Goal: Task Accomplishment & Management: Use online tool/utility

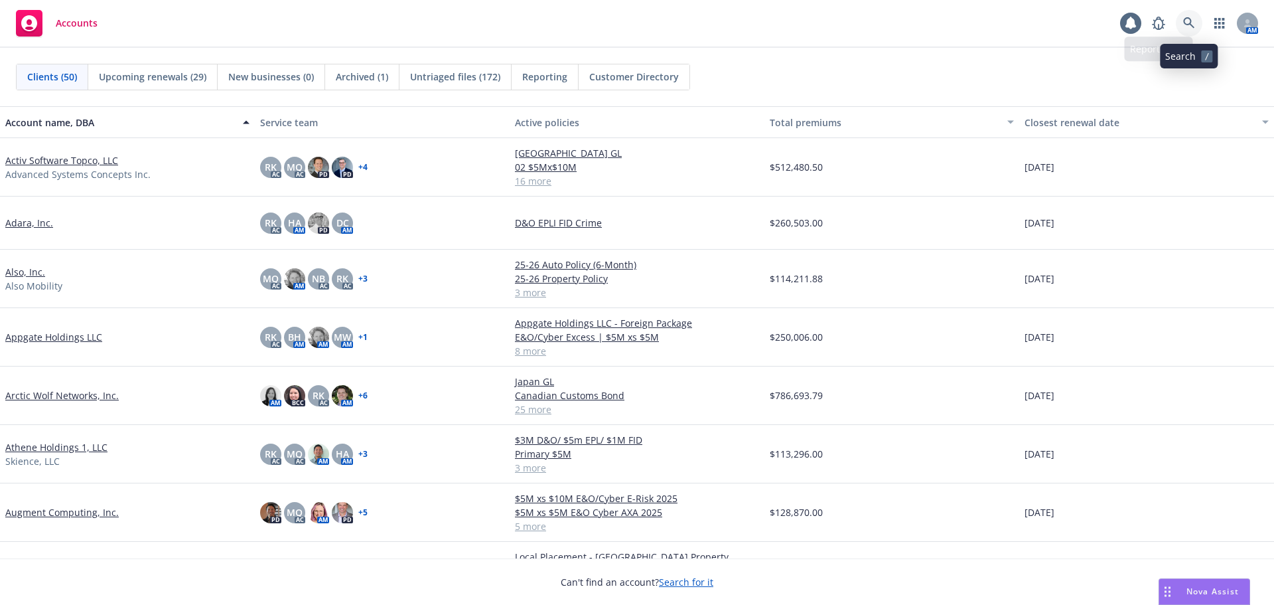
click at [1191, 21] on icon at bounding box center [1189, 22] width 11 height 11
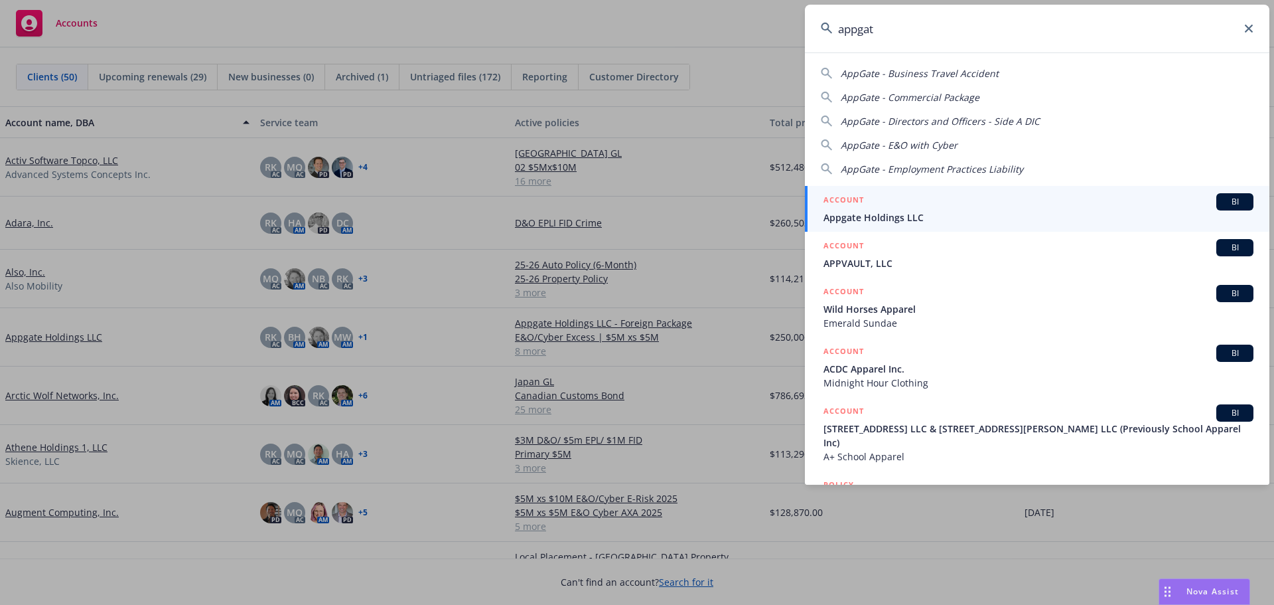
type input "appgat"
click at [923, 216] on span "Appgate Holdings LLC" at bounding box center [1039, 217] width 430 height 14
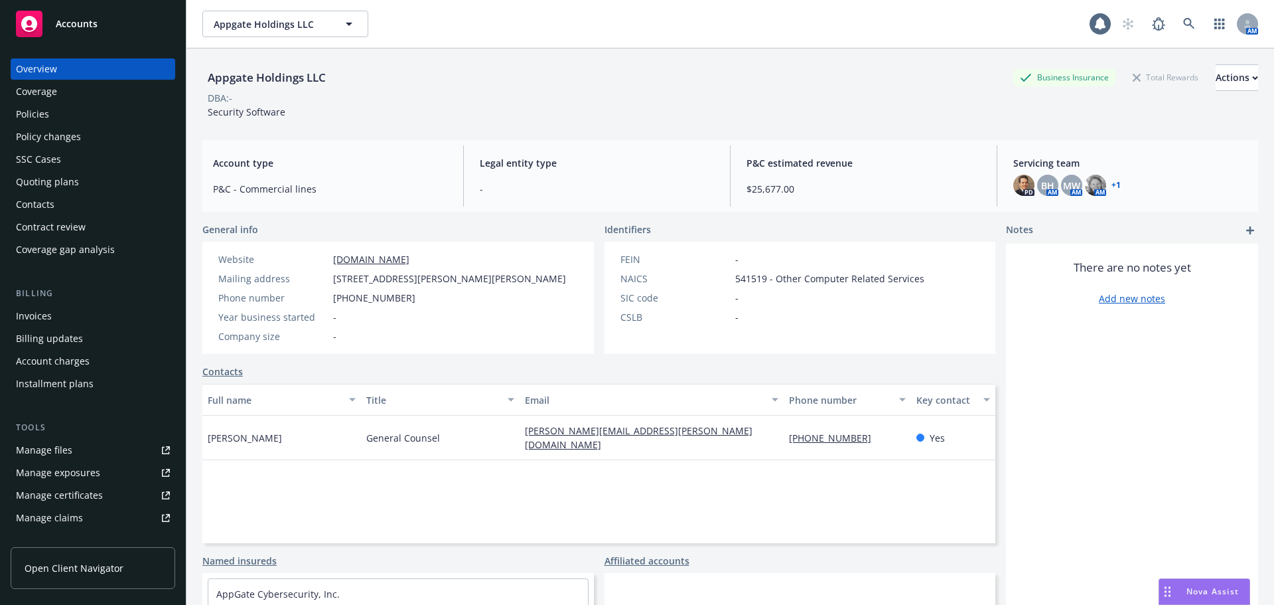
click at [97, 121] on div "Policies" at bounding box center [93, 114] width 154 height 21
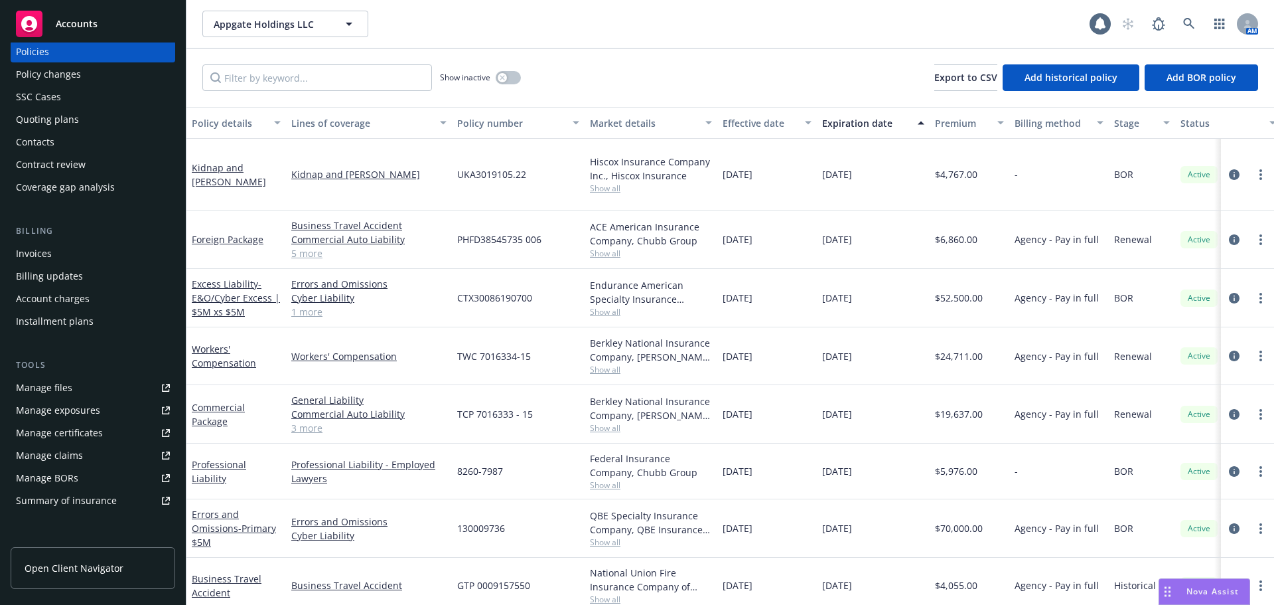
scroll to position [133, 0]
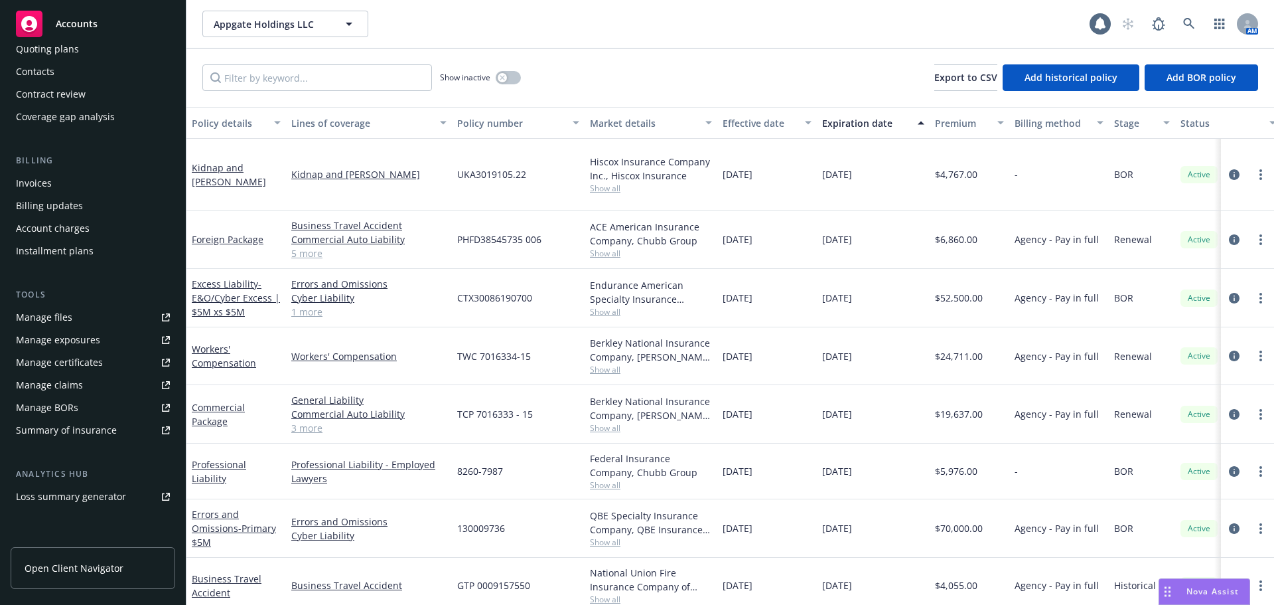
click at [108, 435] on div "Summary of insurance" at bounding box center [66, 430] width 101 height 21
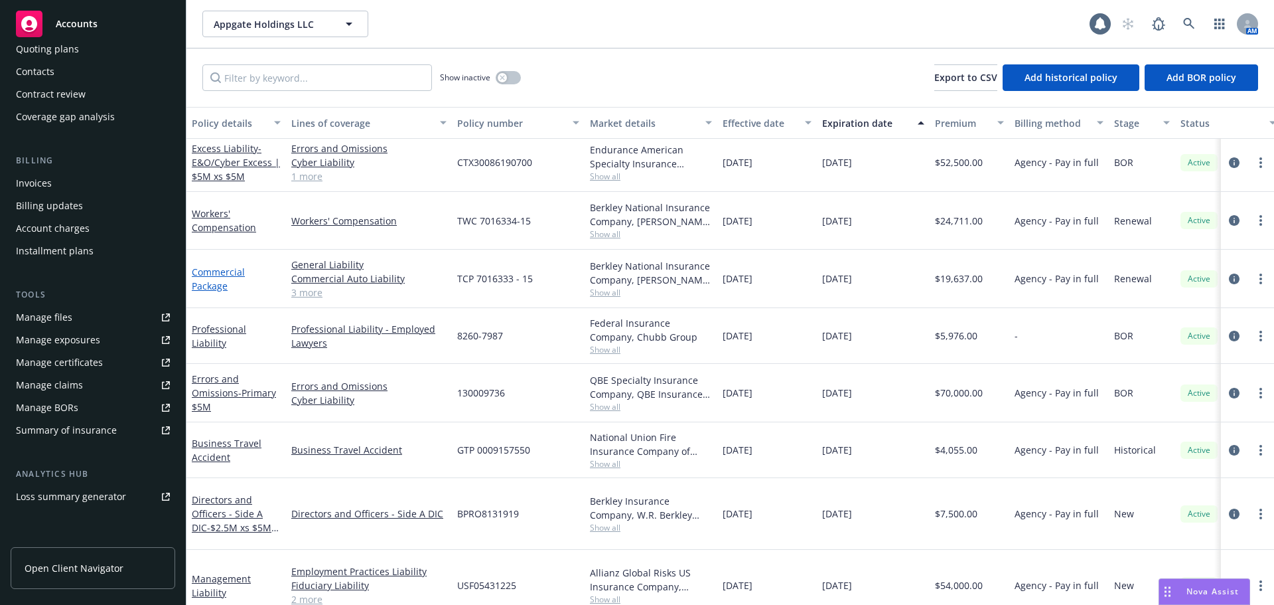
click at [227, 272] on link "Commercial Package" at bounding box center [218, 279] width 53 height 27
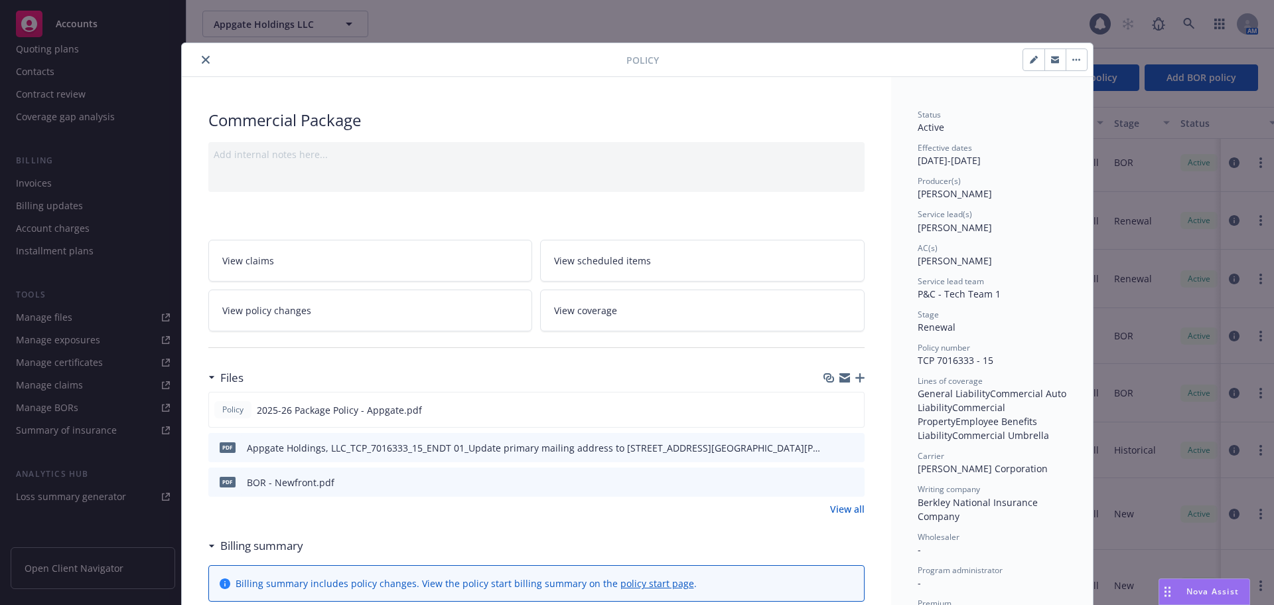
click at [202, 63] on icon "close" at bounding box center [206, 60] width 8 height 8
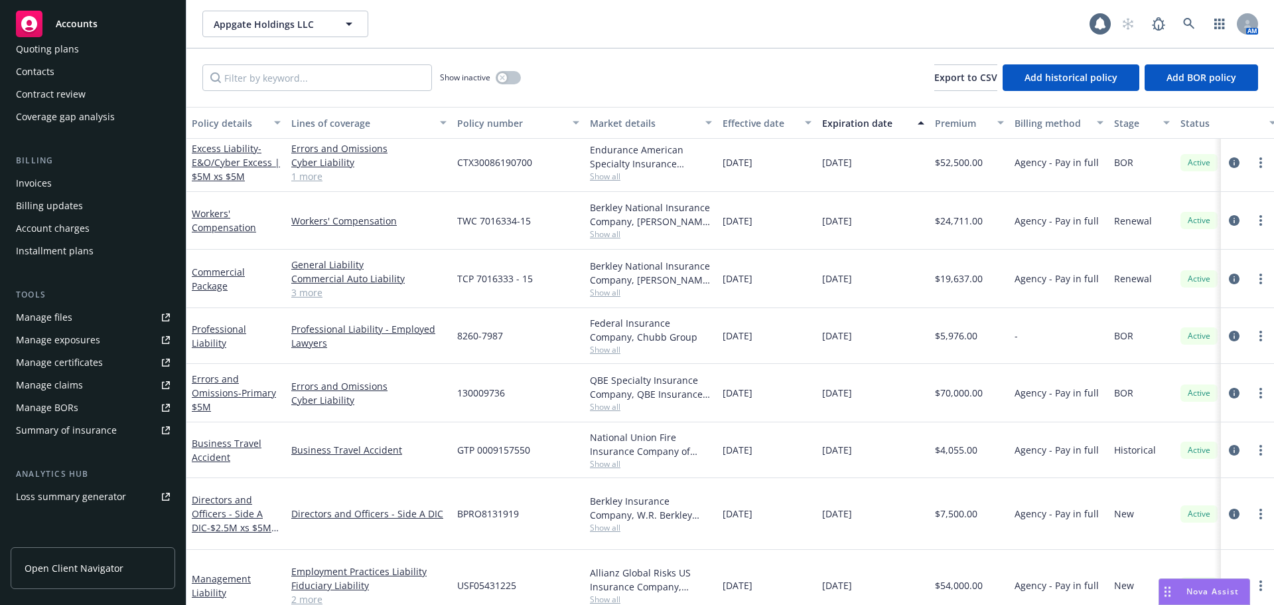
click at [122, 16] on div "Accounts" at bounding box center [93, 24] width 154 height 27
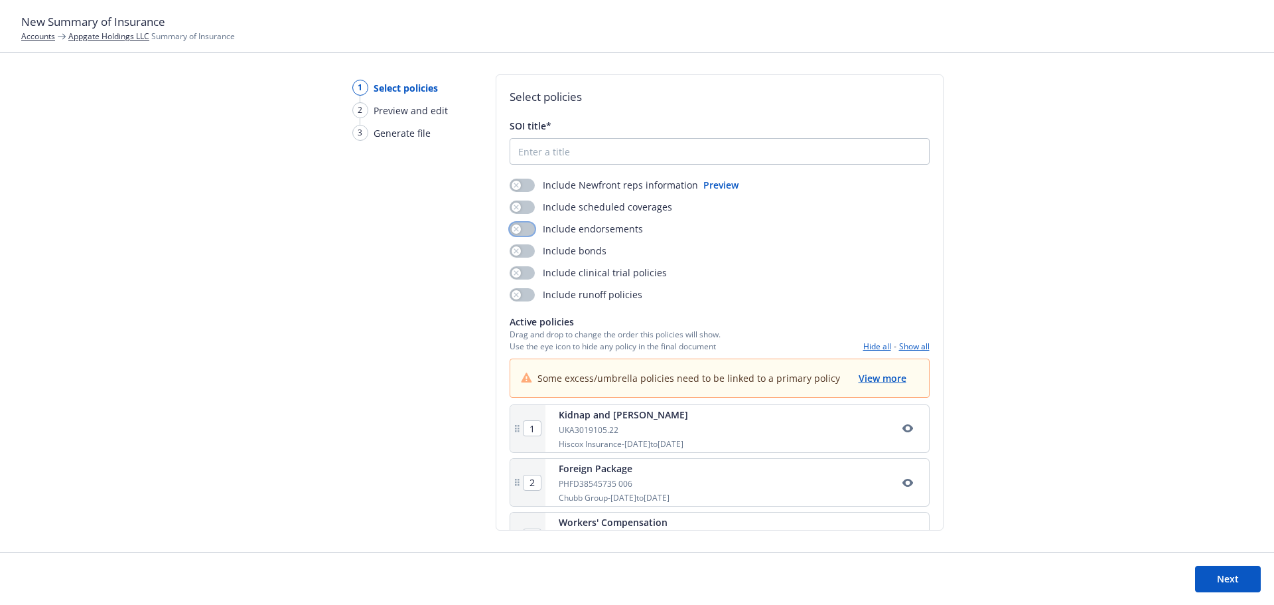
click at [524, 227] on button "button" at bounding box center [522, 228] width 25 height 13
click at [541, 150] on input "SOI title*" at bounding box center [719, 151] width 419 height 25
type input "Appgate_2025 SOI as of 8.22.2025"
click at [435, 289] on div "1 Select policies 2 Preview and edit 3 Generate file" at bounding box center [394, 312] width 127 height 477
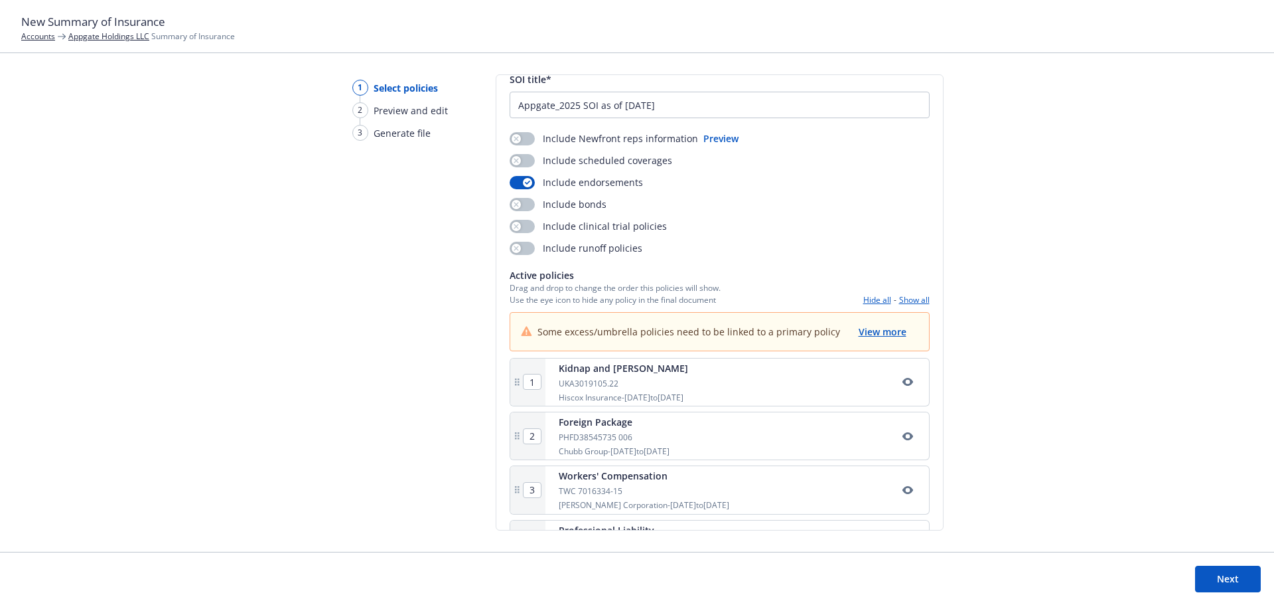
scroll to position [66, 0]
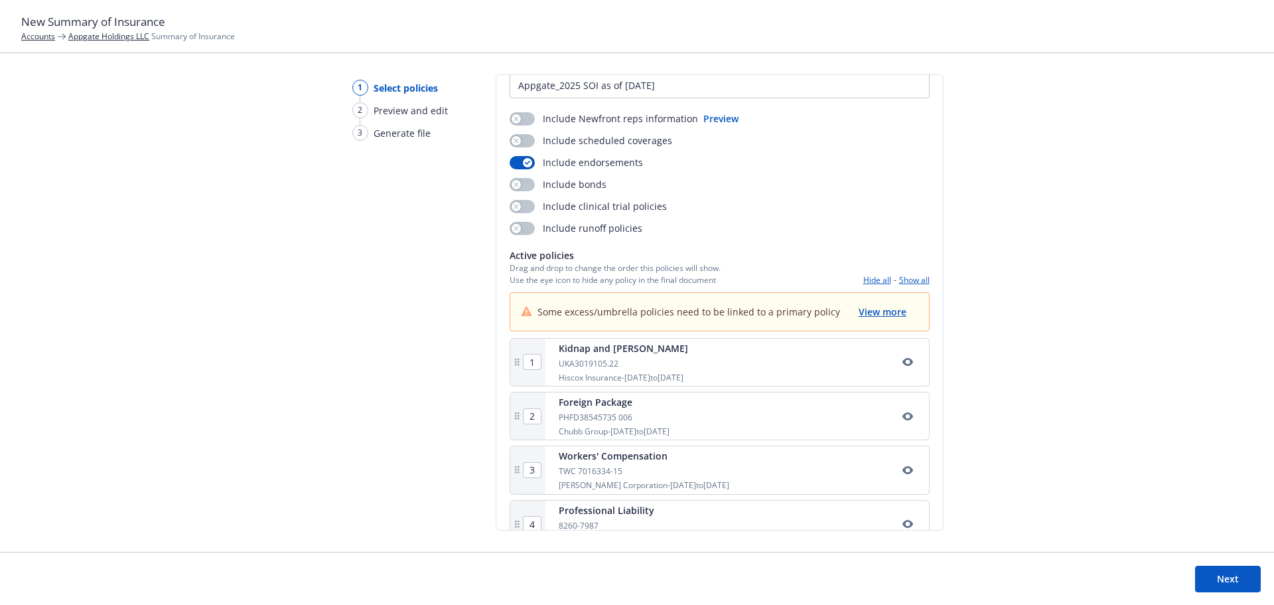
click at [912, 281] on button "Show all" at bounding box center [914, 279] width 31 height 11
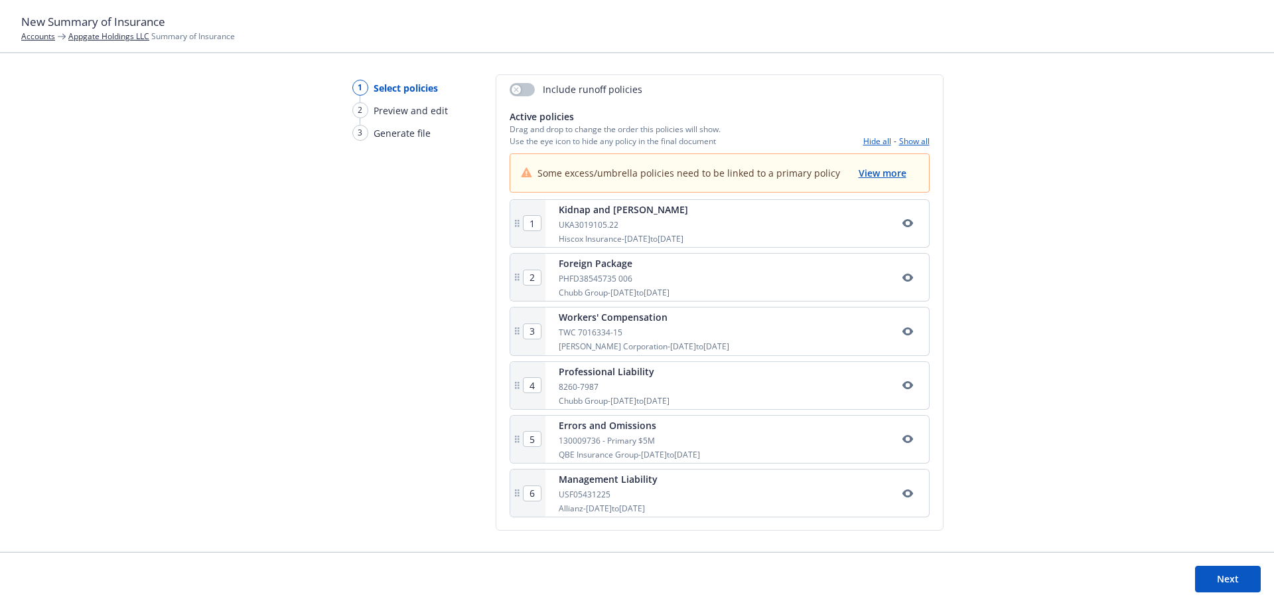
scroll to position [206, 0]
click at [866, 175] on span "View more" at bounding box center [883, 172] width 48 height 13
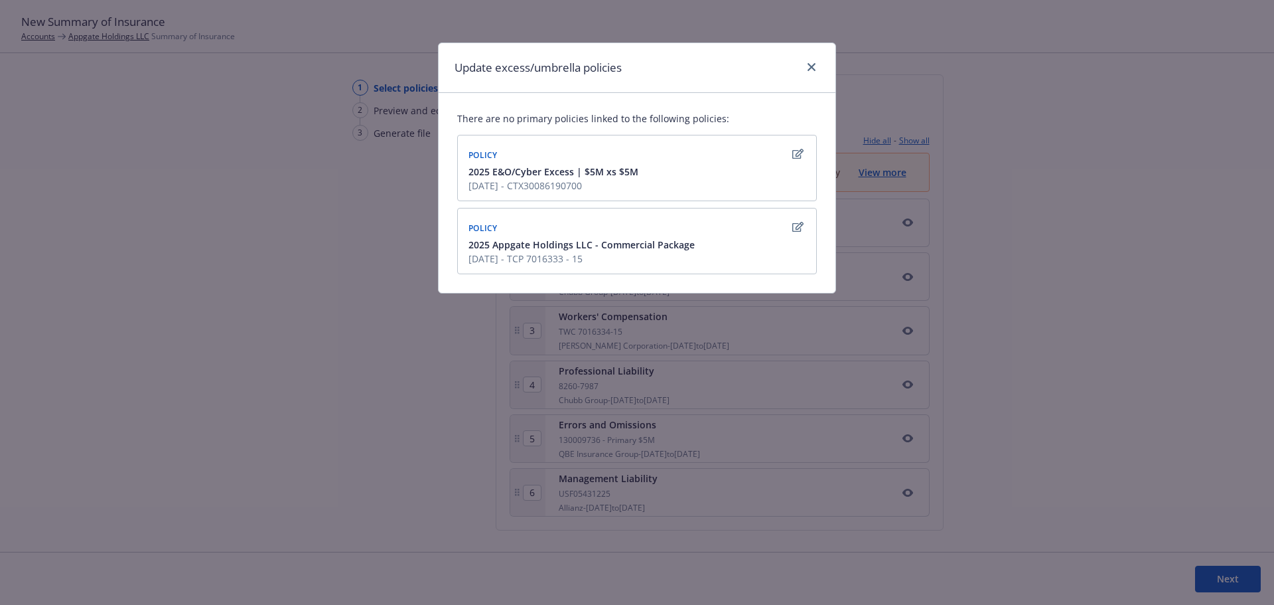
click at [699, 222] on div "Policy" at bounding box center [637, 226] width 343 height 21
click at [798, 225] on icon "button" at bounding box center [798, 227] width 11 height 11
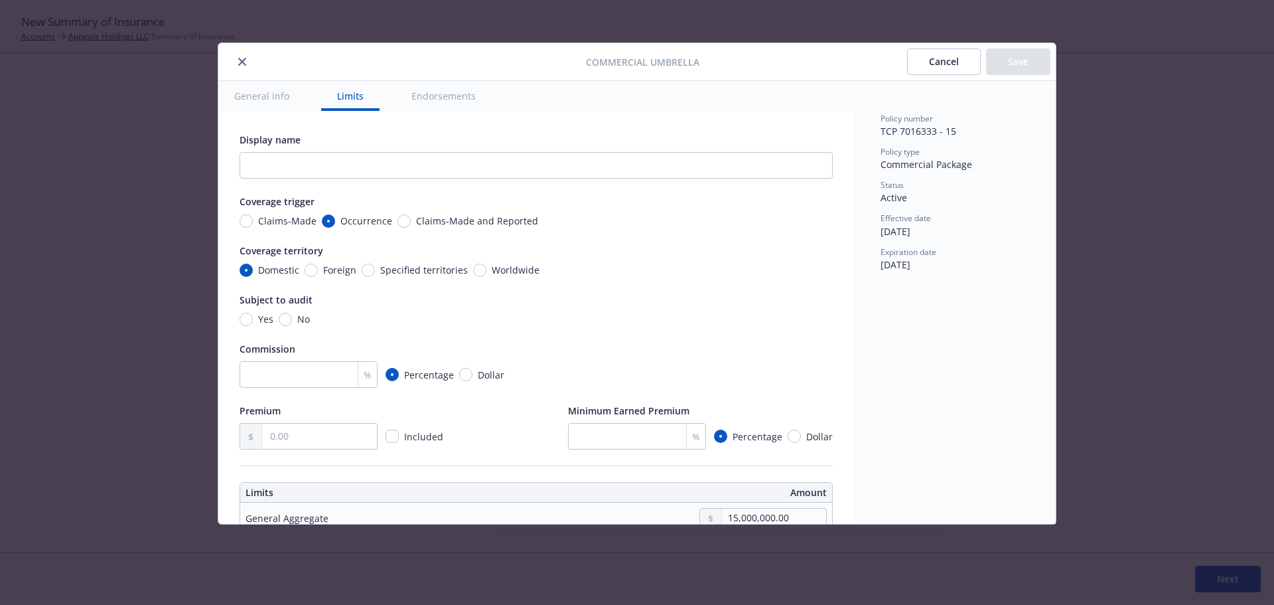
scroll to position [370, 0]
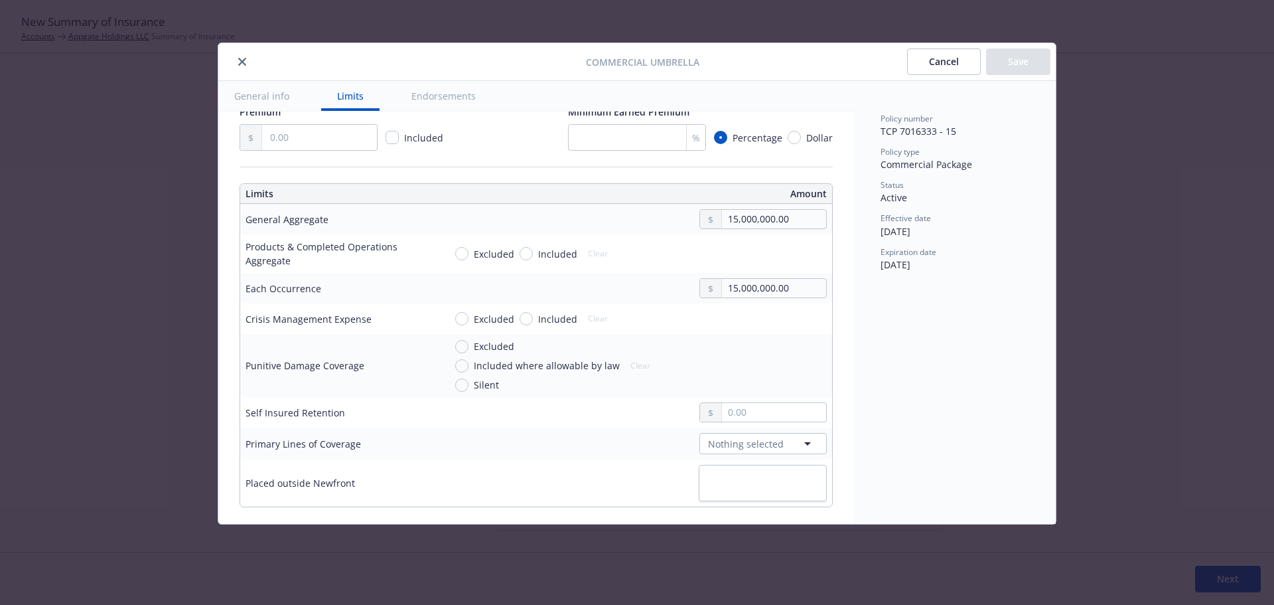
type textarea "x"
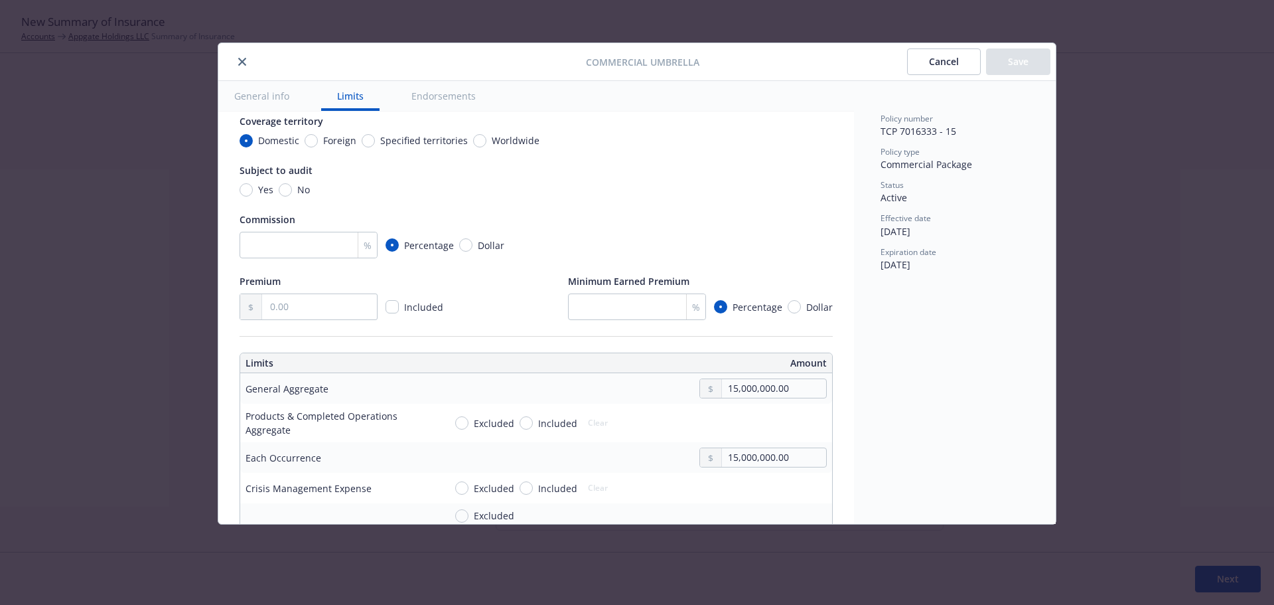
scroll to position [0, 0]
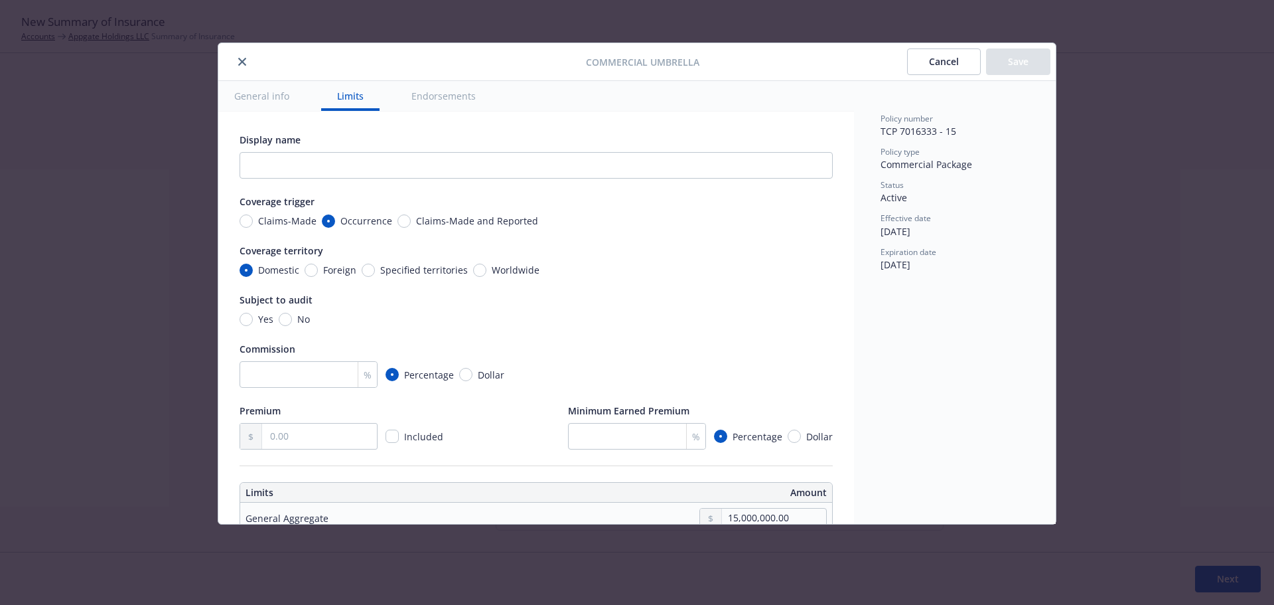
click at [959, 60] on button "Cancel" at bounding box center [944, 61] width 74 height 27
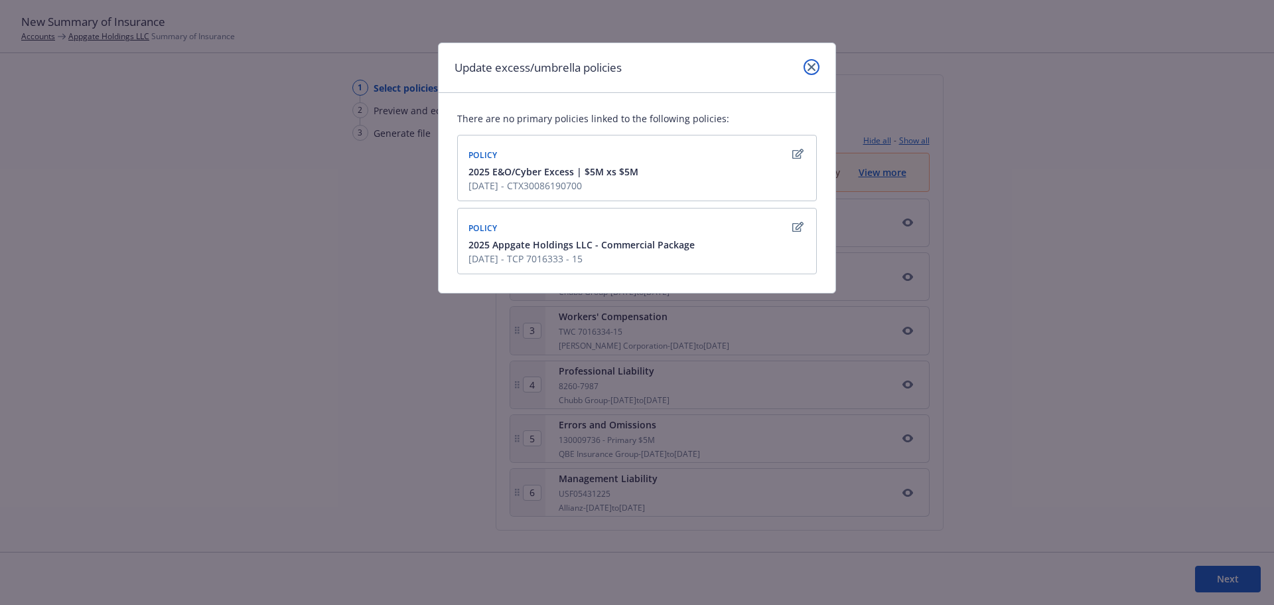
click at [812, 69] on icon "close" at bounding box center [812, 67] width 8 height 8
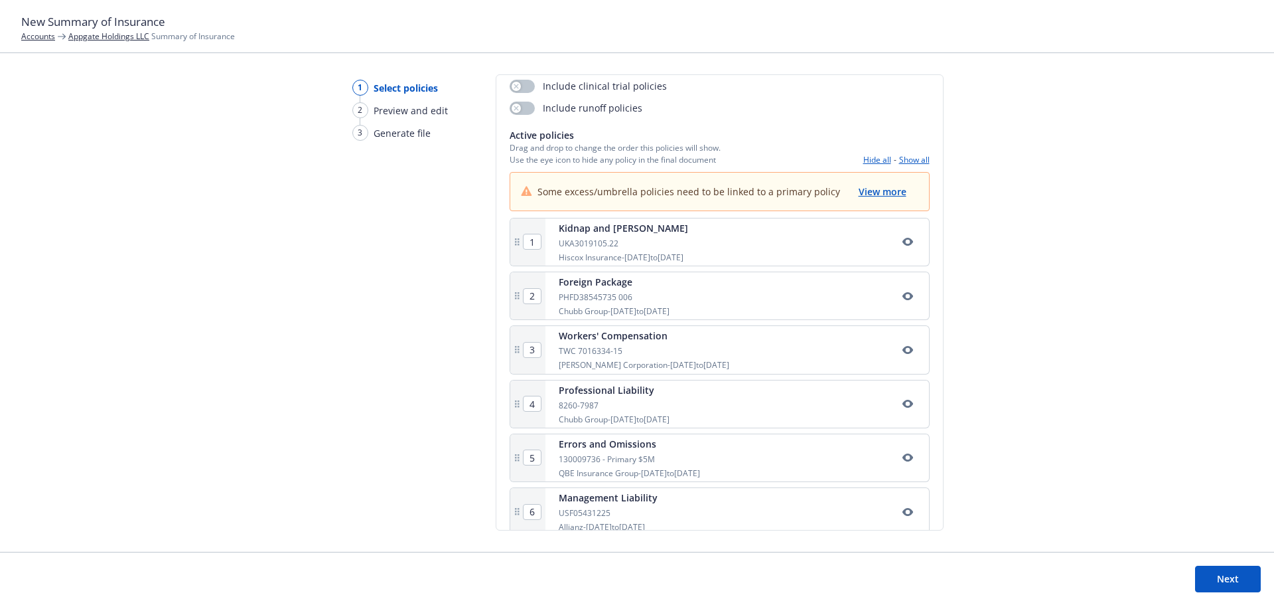
scroll to position [206, 0]
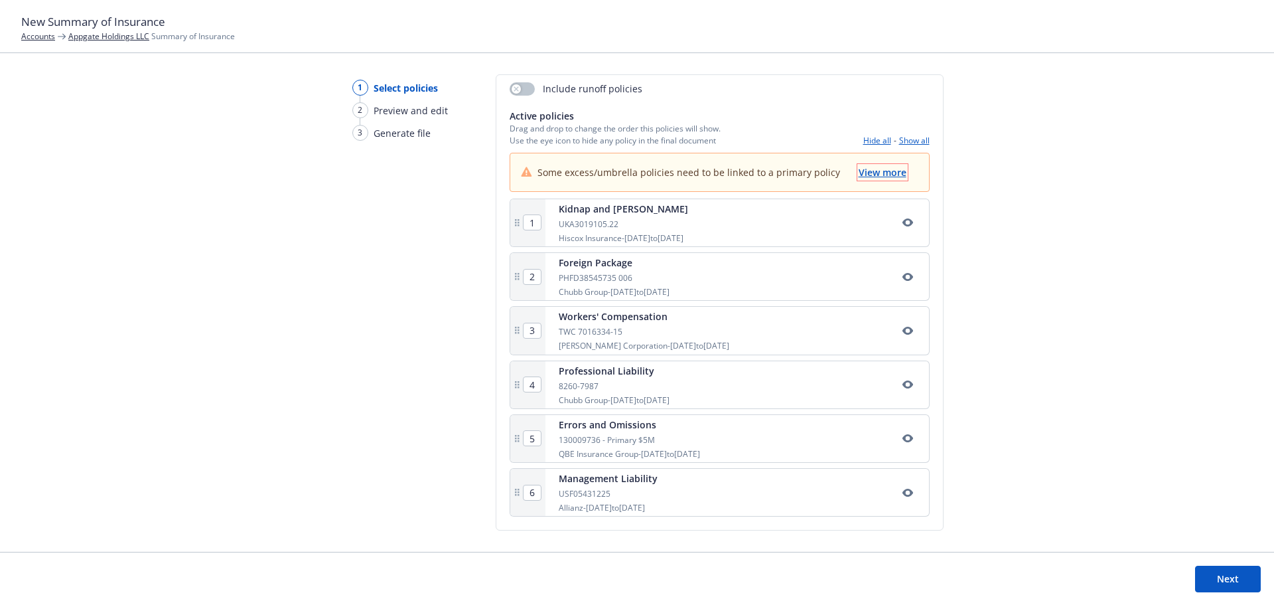
click at [888, 169] on span "View more" at bounding box center [883, 172] width 48 height 13
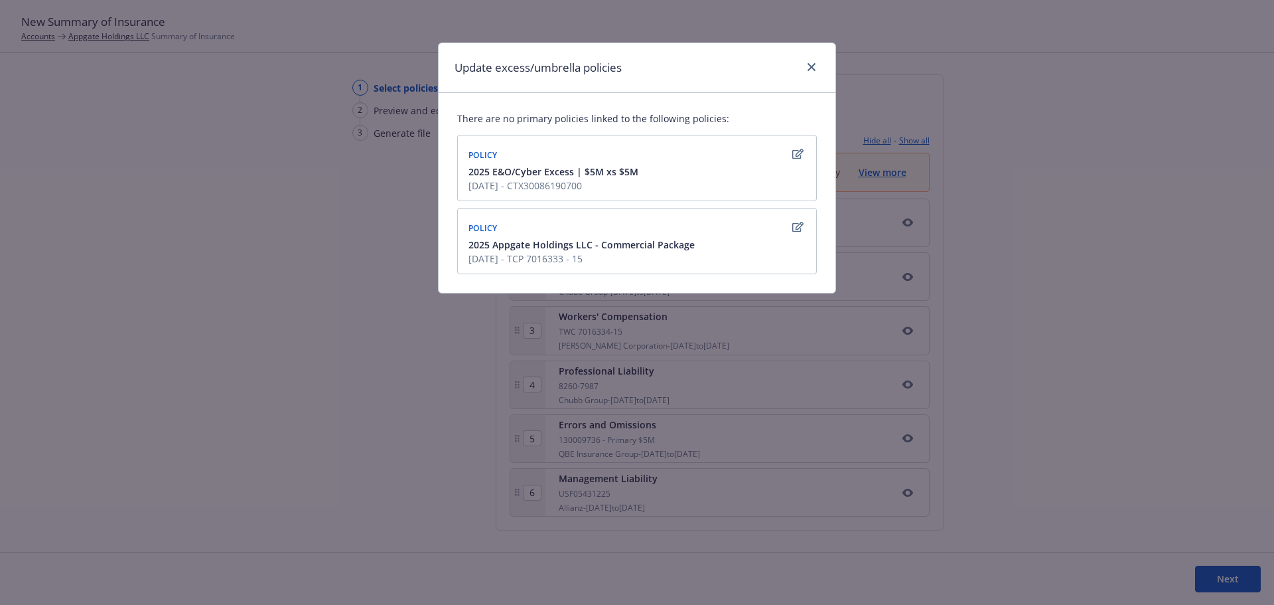
click at [820, 68] on div "Update excess/umbrella policies" at bounding box center [637, 68] width 397 height 50
click at [812, 68] on icon "close" at bounding box center [812, 67] width 8 height 8
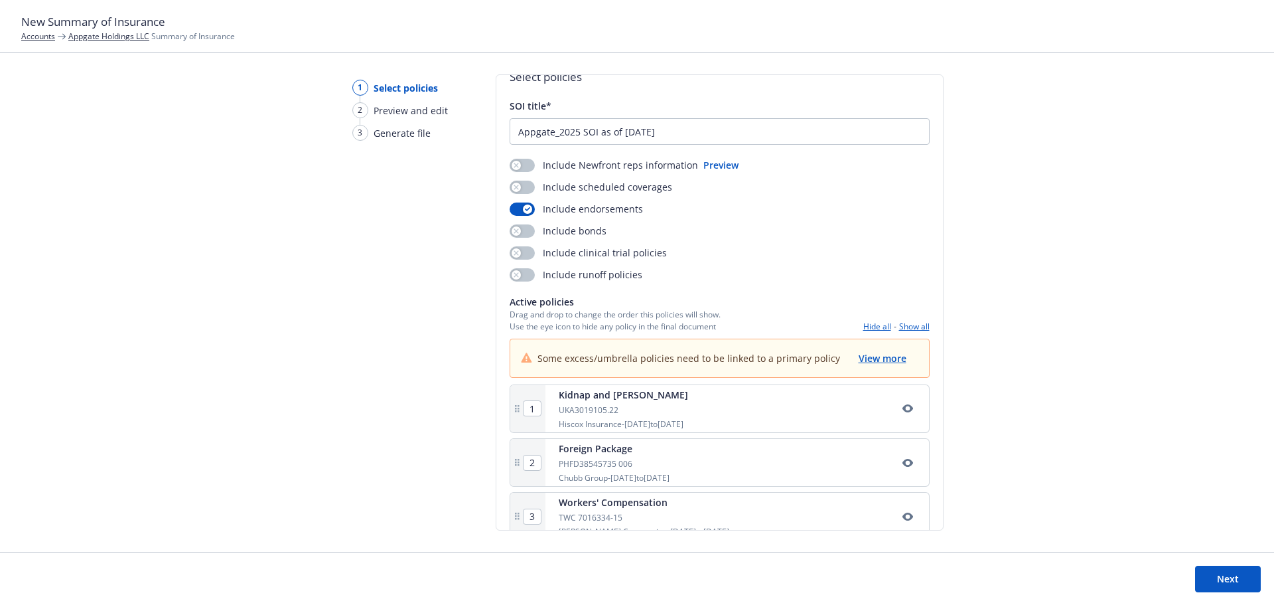
scroll to position [0, 0]
